Goal: Information Seeking & Learning: Learn about a topic

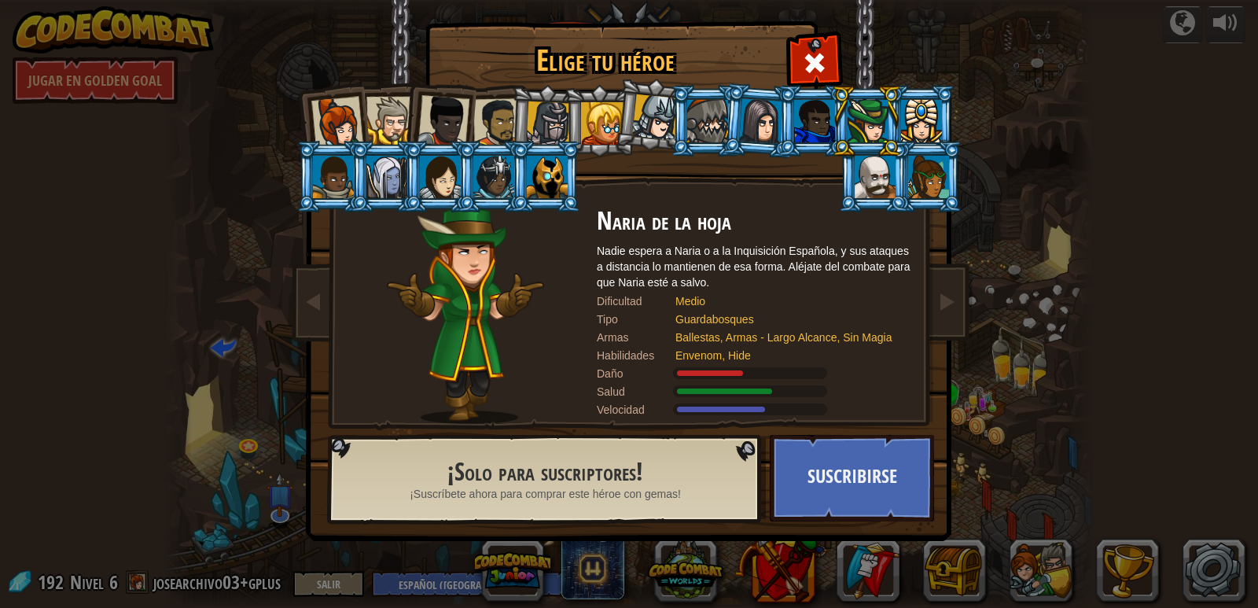
select select "es-419"
click at [548, 199] on li at bounding box center [545, 177] width 71 height 72
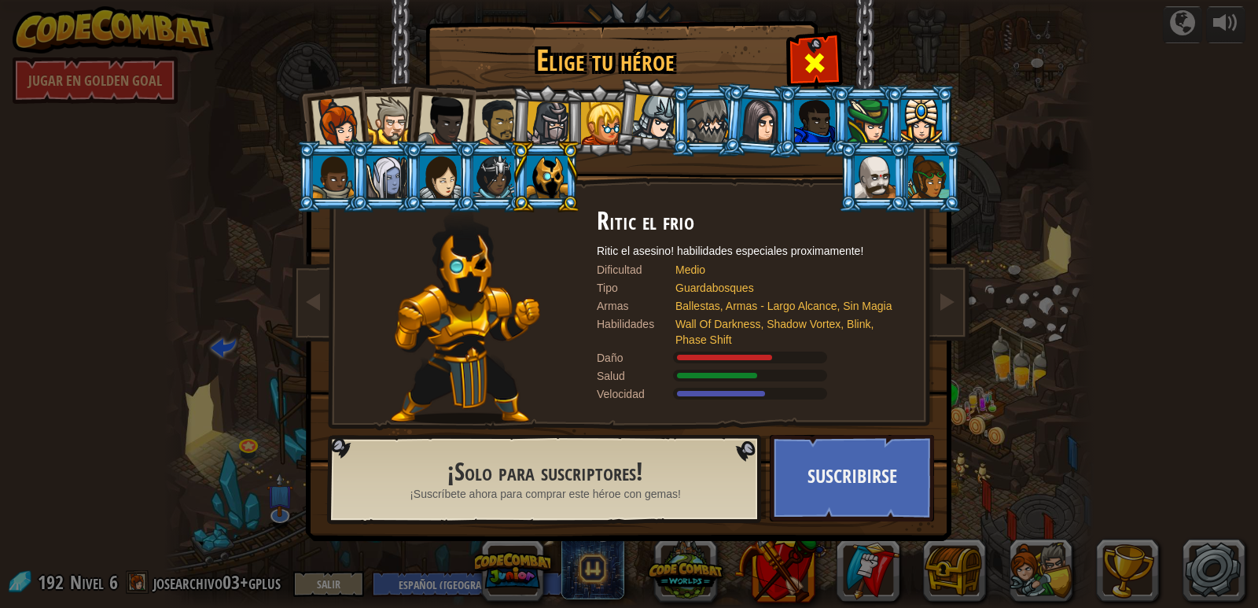
click at [834, 61] on div at bounding box center [814, 61] width 50 height 50
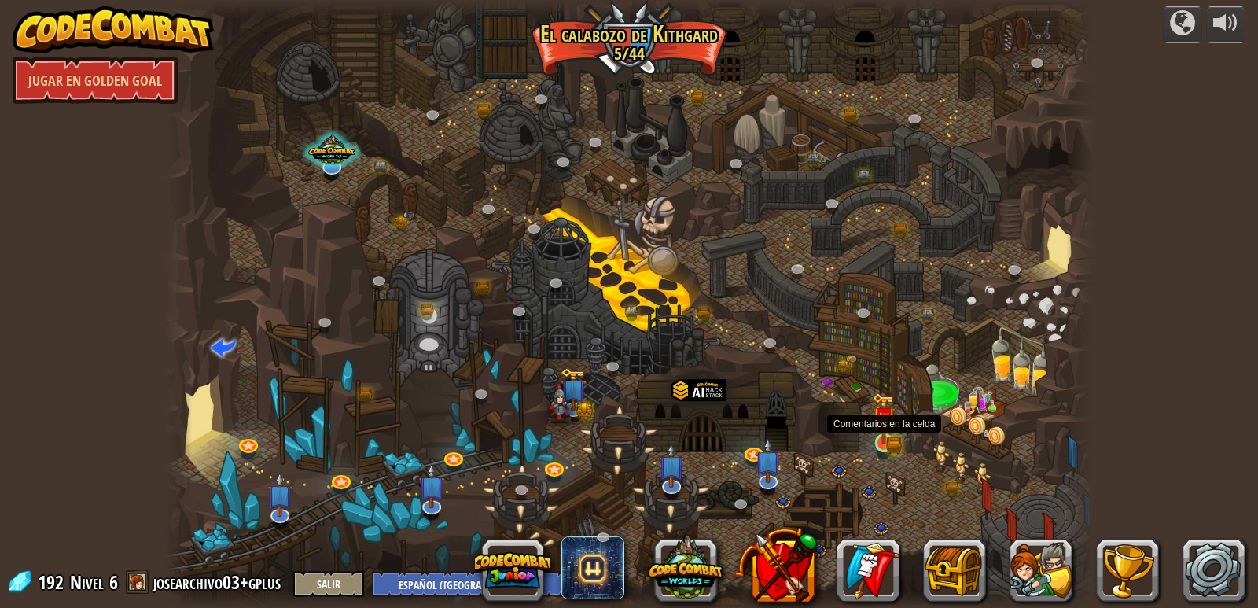
click at [891, 440] on img at bounding box center [884, 418] width 24 height 52
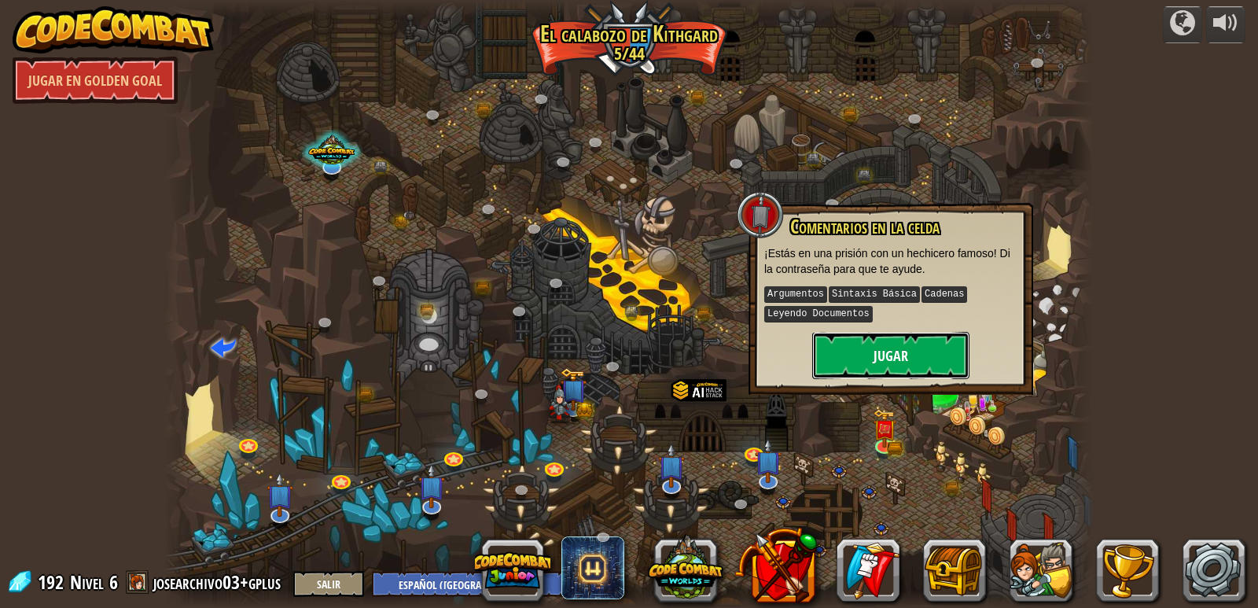
click at [874, 363] on button "Jugar" at bounding box center [890, 355] width 157 height 47
